Goal: Complete application form: Complete application form

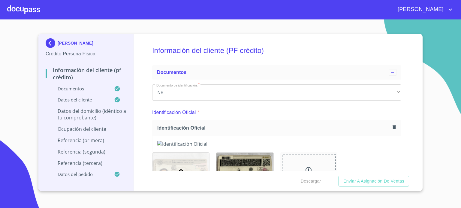
scroll to position [2236, 0]
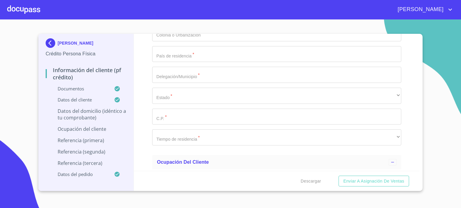
type input "1"
type input "A"
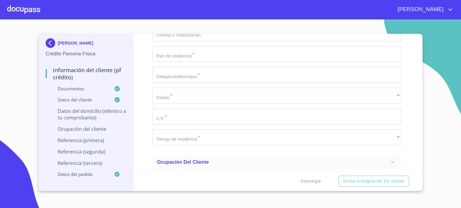
type input "GERANEO"
type input "8"
type input "19"
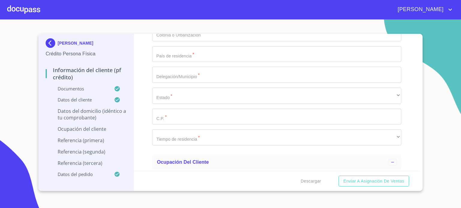
type input "[PERSON_NAME] Y [DATE]"
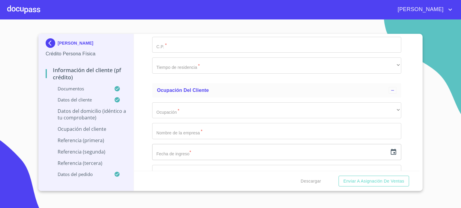
scroll to position [2320, 0]
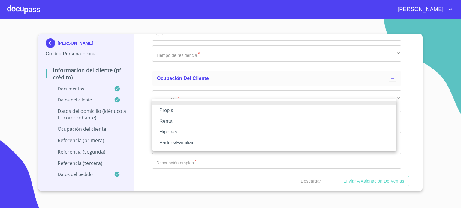
click at [182, 111] on li "Propia" at bounding box center [274, 110] width 244 height 11
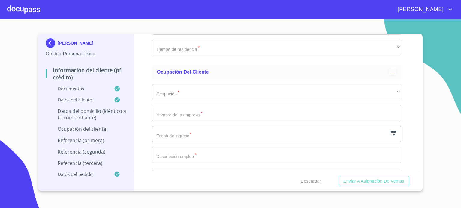
scroll to position [2356, 0]
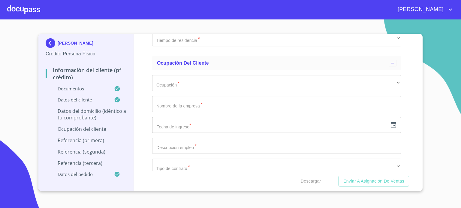
click at [442, 72] on section "[PERSON_NAME] Crédito Persona Física Información del cliente (PF crédito) Docum…" at bounding box center [230, 113] width 461 height 189
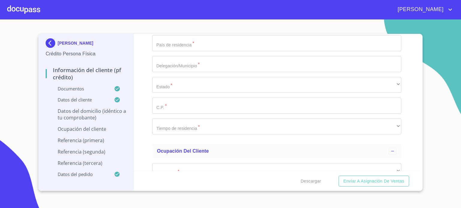
scroll to position [2309, 0]
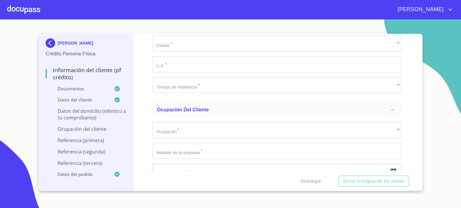
type input "$1,500,000"
click at [140, 126] on div "Información del cliente (PF crédito) Documentos Documento de identificación.   …" at bounding box center [277, 102] width 286 height 137
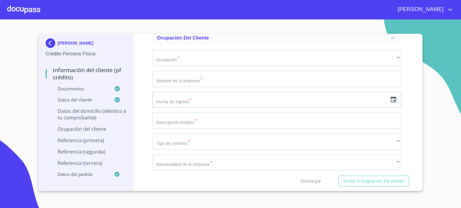
type input "SANTA [PERSON_NAME]"
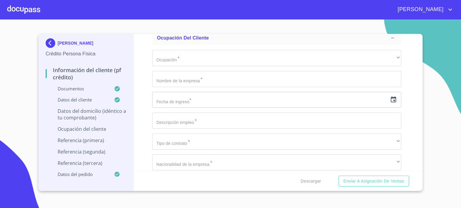
type input "[GEOGRAPHIC_DATA]"
type input "AMECA"
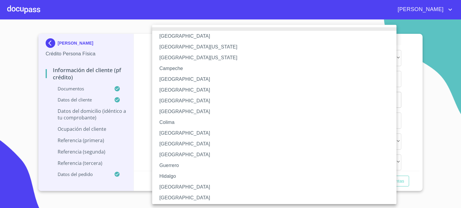
click at [177, 189] on li "[GEOGRAPHIC_DATA]" at bounding box center [276, 187] width 249 height 11
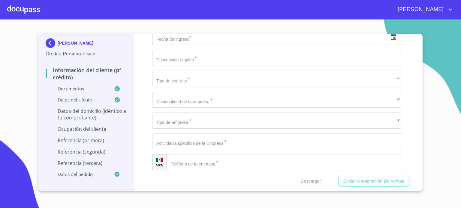
scroll to position [2453, 0]
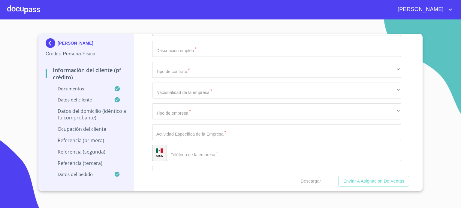
type input "46610"
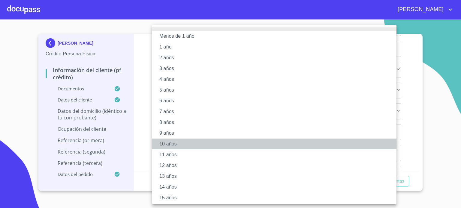
click at [171, 146] on li "10 años" at bounding box center [276, 144] width 249 height 11
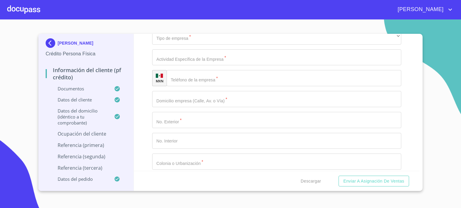
scroll to position [2537, 0]
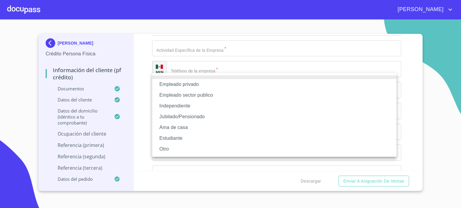
click at [185, 106] on li "Independiente" at bounding box center [274, 106] width 244 height 11
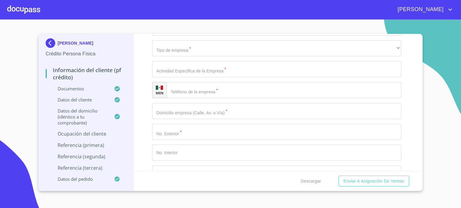
type input "[PERSON_NAME] CARPINTERIA RESIDENCIAL"
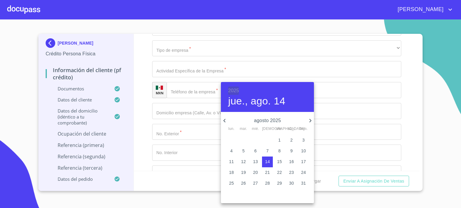
click at [233, 91] on h6 "2025" at bounding box center [233, 91] width 11 height 8
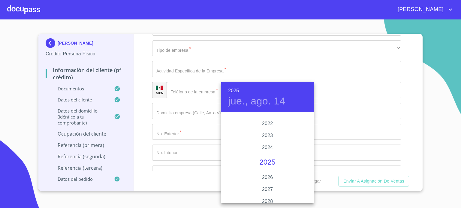
scroll to position [1145, 0]
click at [372, 133] on div at bounding box center [230, 104] width 461 height 208
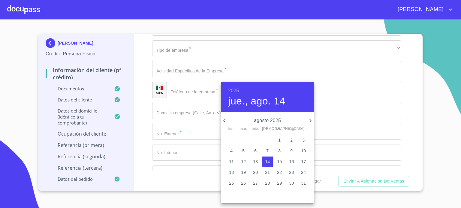
click at [236, 88] on h6 "2025" at bounding box center [233, 91] width 11 height 8
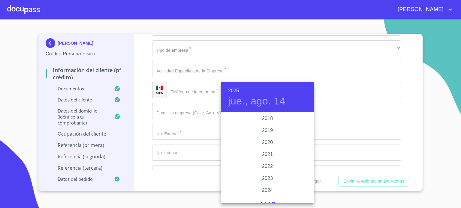
scroll to position [1115, 0]
click at [266, 133] on div "2019" at bounding box center [267, 131] width 93 height 12
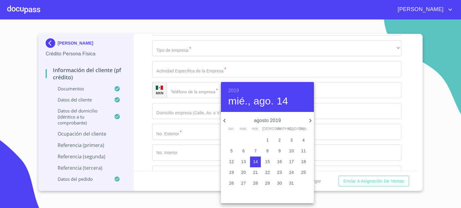
click at [224, 119] on icon "button" at bounding box center [224, 120] width 7 height 7
click at [255, 174] on p "24" at bounding box center [255, 173] width 5 height 6
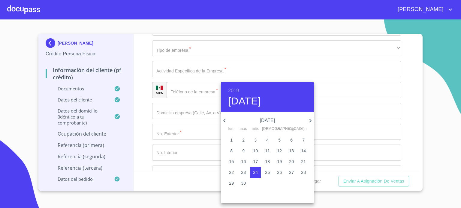
click at [281, 174] on p "26" at bounding box center [279, 173] width 5 height 6
type input "26 de abr. de 2019"
click at [150, 136] on div at bounding box center [230, 104] width 461 height 208
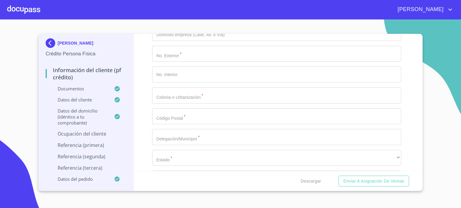
scroll to position [2621, 0]
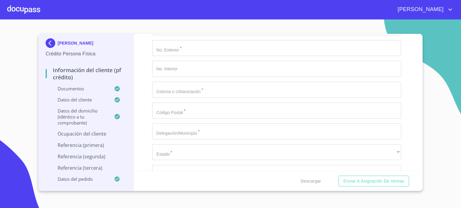
type input "FABRICACION DE MUEBLES"
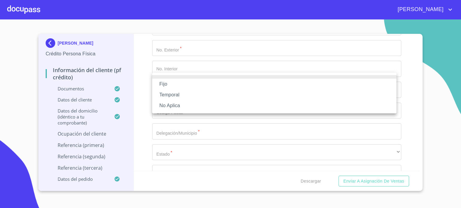
click at [181, 107] on li "No Aplica" at bounding box center [274, 105] width 244 height 11
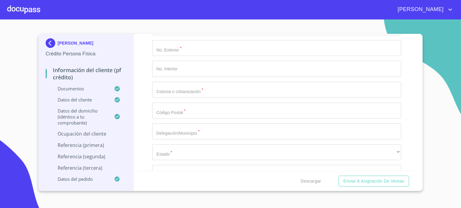
click at [147, 116] on div "Información del cliente (PF crédito) Documentos Documento de identificación.   …" at bounding box center [277, 102] width 286 height 137
click at [139, 124] on div "Información del cliente (PF crédito) Documentos Documento de identificación.   …" at bounding box center [277, 102] width 286 height 137
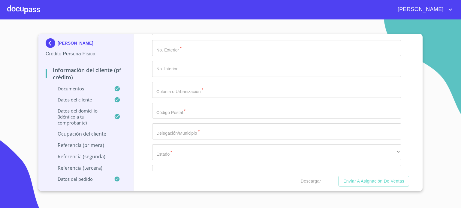
type input "150000"
click at [142, 127] on div "Información del cliente (PF crédito) Documentos Documento de identificación.   …" at bounding box center [277, 102] width 286 height 137
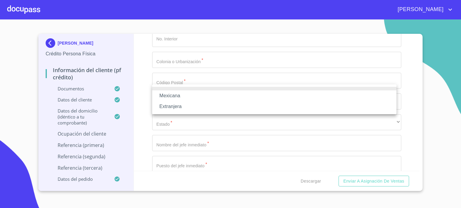
click at [196, 97] on li "Mexicana" at bounding box center [274, 96] width 244 height 11
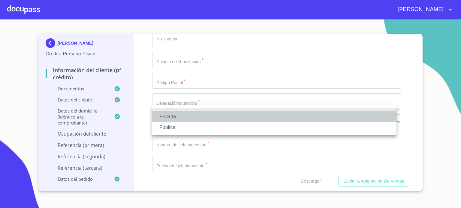
click at [181, 115] on li "Privada" at bounding box center [274, 117] width 244 height 11
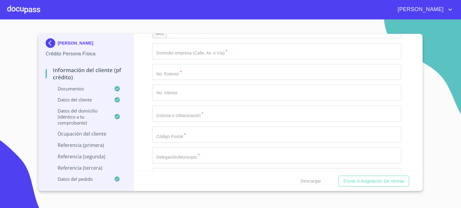
scroll to position [2583, 0]
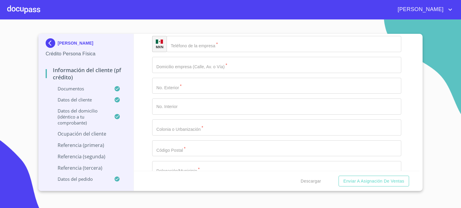
drag, startPoint x: 220, startPoint y: 99, endPoint x: 82, endPoint y: 106, distance: 138.1
click at [82, 106] on div "[PERSON_NAME] Crédito Persona Física Información del cliente (PF crédito) Docum…" at bounding box center [228, 112] width 381 height 157
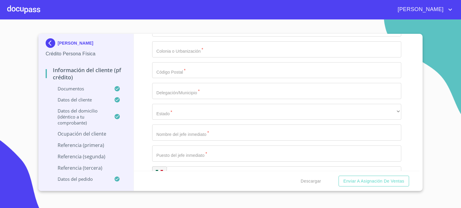
scroll to position [2668, 0]
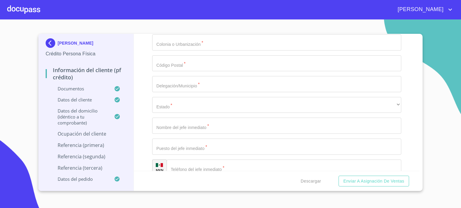
type input "DUEÑA"
paste input "FABRICACION DE MUEBLES"
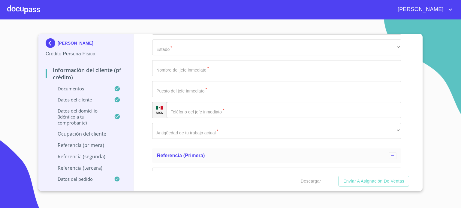
type input "FABRICACION DE MUEBLES"
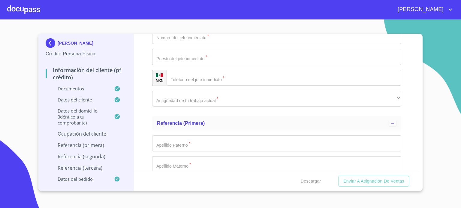
scroll to position [2762, 0]
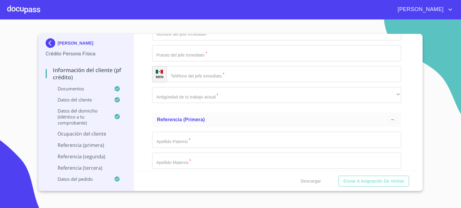
type input "[PHONE_NUMBER]"
click at [411, 104] on div "Información del cliente (PF crédito) Documentos Documento de identificación.   …" at bounding box center [277, 102] width 286 height 137
type input "15 DE SEPTIEMBRE"
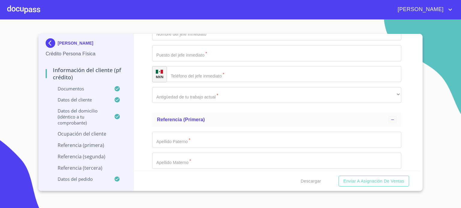
type input "88"
type input "SANTA [PERSON_NAME]"
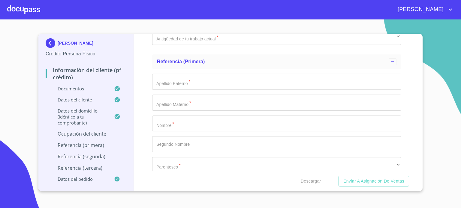
scroll to position [2822, 0]
type input "46610"
type input "AMECA"
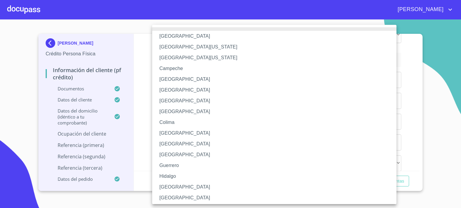
click at [175, 186] on li "[GEOGRAPHIC_DATA]" at bounding box center [276, 187] width 249 height 11
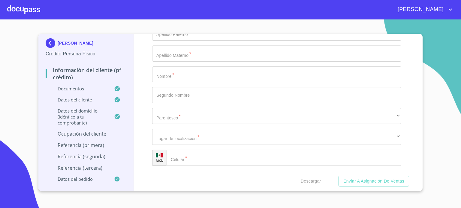
scroll to position [2882, 0]
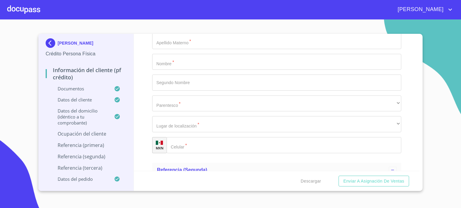
type input "[PERSON_NAME]"
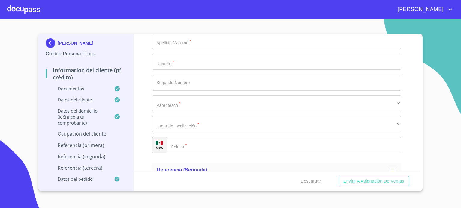
type input "DUEÑA"
type input "[PHONE_NUMBER]"
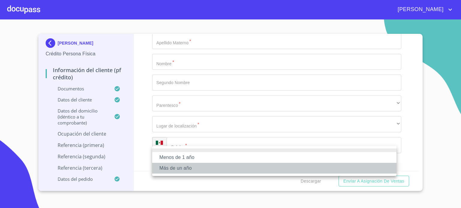
click at [186, 169] on li "Más de un año" at bounding box center [274, 168] width 244 height 11
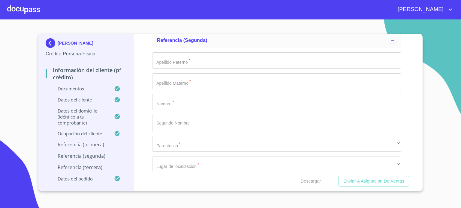
scroll to position [3014, 0]
type input "ALMEJO"
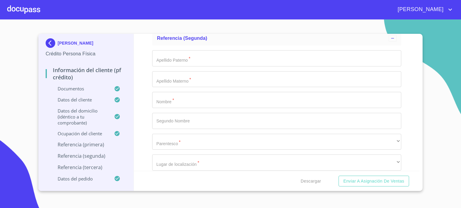
type input "[PERSON_NAME]"
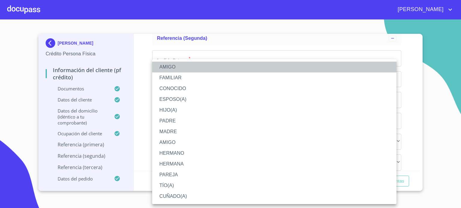
click at [174, 66] on li "AMIGO" at bounding box center [274, 67] width 244 height 11
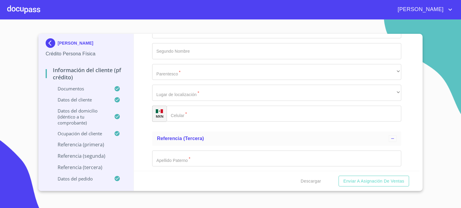
scroll to position [3098, 0]
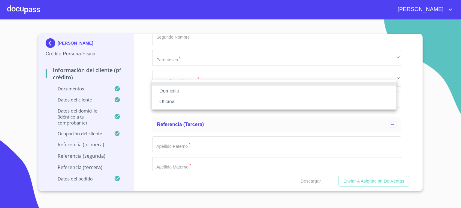
click at [185, 93] on li "Domicilio" at bounding box center [274, 91] width 244 height 11
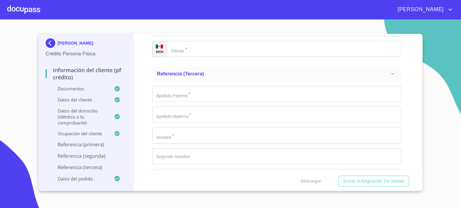
scroll to position [3158, 0]
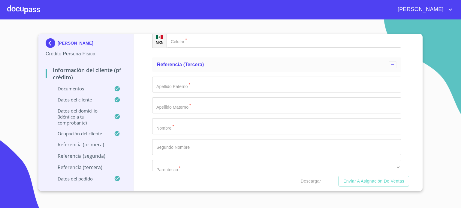
type input "[PHONE_NUMBER]"
type input "[PERSON_NAME]"
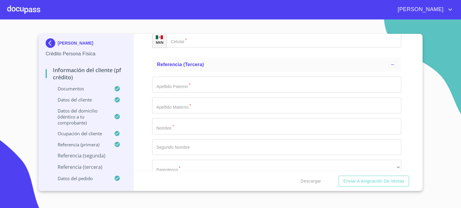
type input "[PERSON_NAME]"
click at [420, 169] on div "[PERSON_NAME] Crédito Persona Física Información del cliente (PF crédito) Docum…" at bounding box center [230, 112] width 384 height 157
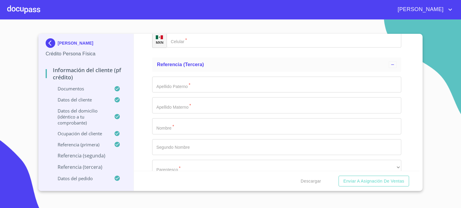
click at [419, 169] on div "[PERSON_NAME] Crédito Persona Física Información del cliente (PF crédito) Docum…" at bounding box center [230, 112] width 384 height 157
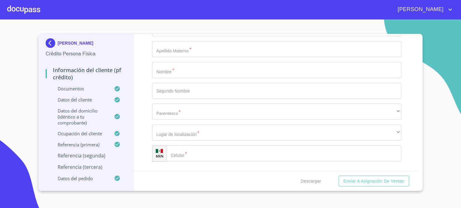
scroll to position [3230, 0]
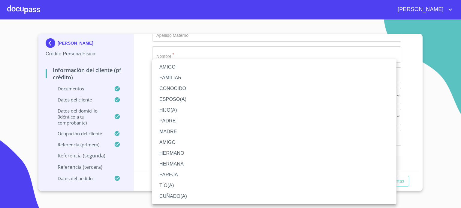
click at [178, 151] on li "HERMANO" at bounding box center [274, 153] width 244 height 11
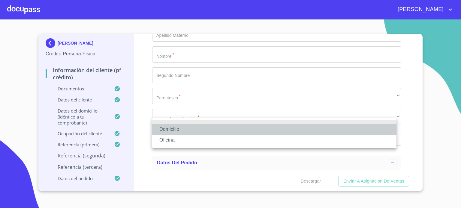
click at [181, 130] on li "Domicilio" at bounding box center [274, 129] width 244 height 11
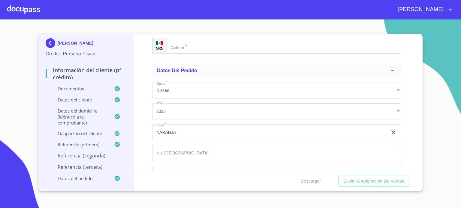
scroll to position [3326, 0]
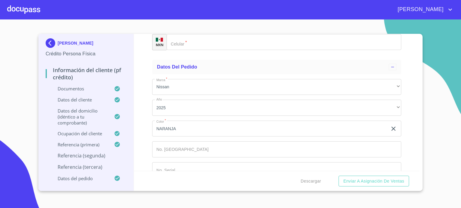
type input "[PHONE_NUMBER]"
type input "[PERSON_NAME]"
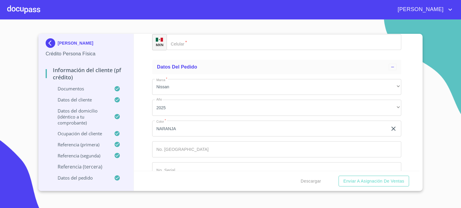
type input "[PERSON_NAME]"
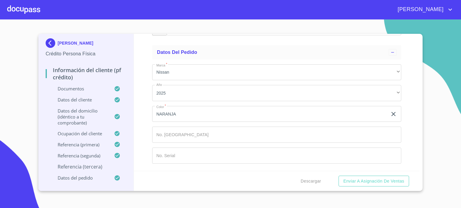
scroll to position [3398, 0]
type input "[PERSON_NAME]"
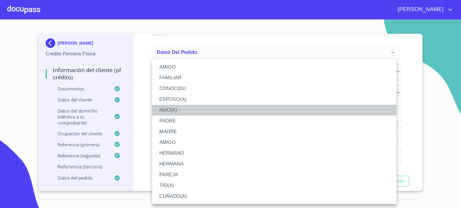
click at [174, 109] on li "HIJO(A)" at bounding box center [274, 110] width 244 height 11
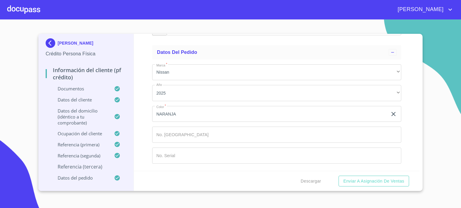
click at [180, 15] on div "​" at bounding box center [276, 7] width 249 height 16
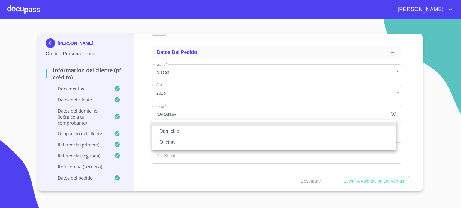
click at [181, 132] on li "Domicilio" at bounding box center [274, 131] width 244 height 11
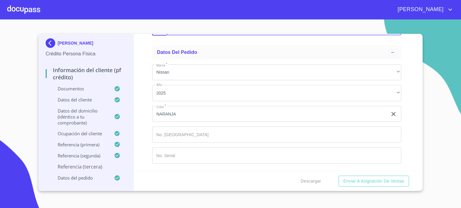
click at [187, 36] on input "Documento de identificación.   *" at bounding box center [291, 27] width 219 height 16
type input "[PHONE_NUMBER]"
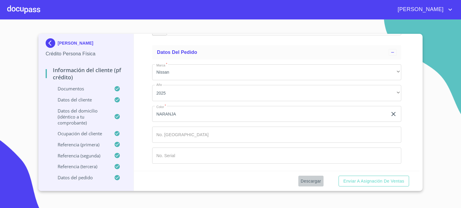
click at [314, 182] on span "Descargar" at bounding box center [310, 181] width 20 height 7
